Goal: Task Accomplishment & Management: Complete application form

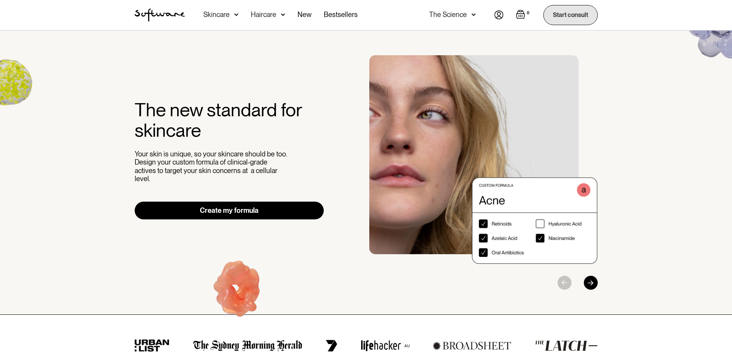
click at [588, 18] on link "Start consult" at bounding box center [570, 15] width 54 height 20
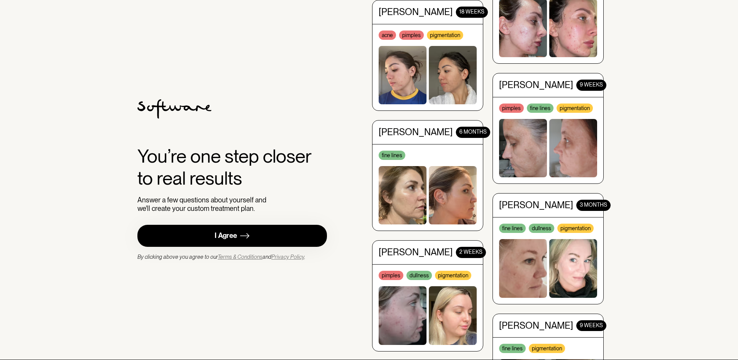
click at [267, 238] on link "I Agree" at bounding box center [232, 236] width 190 height 22
